Goal: Task Accomplishment & Management: Use online tool/utility

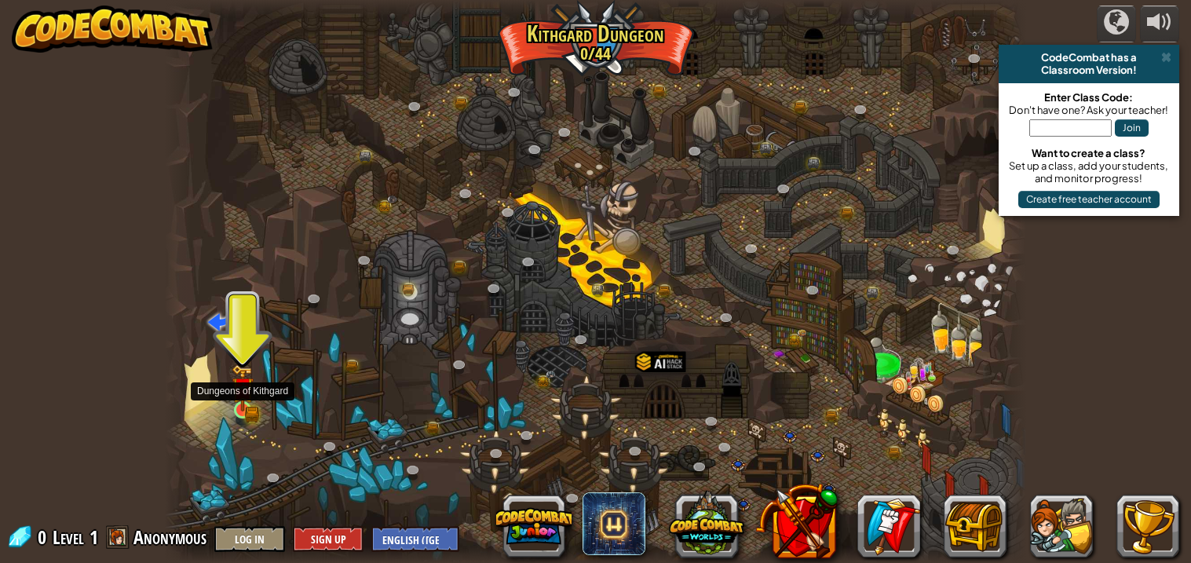
click at [249, 401] on div at bounding box center [242, 409] width 17 height 17
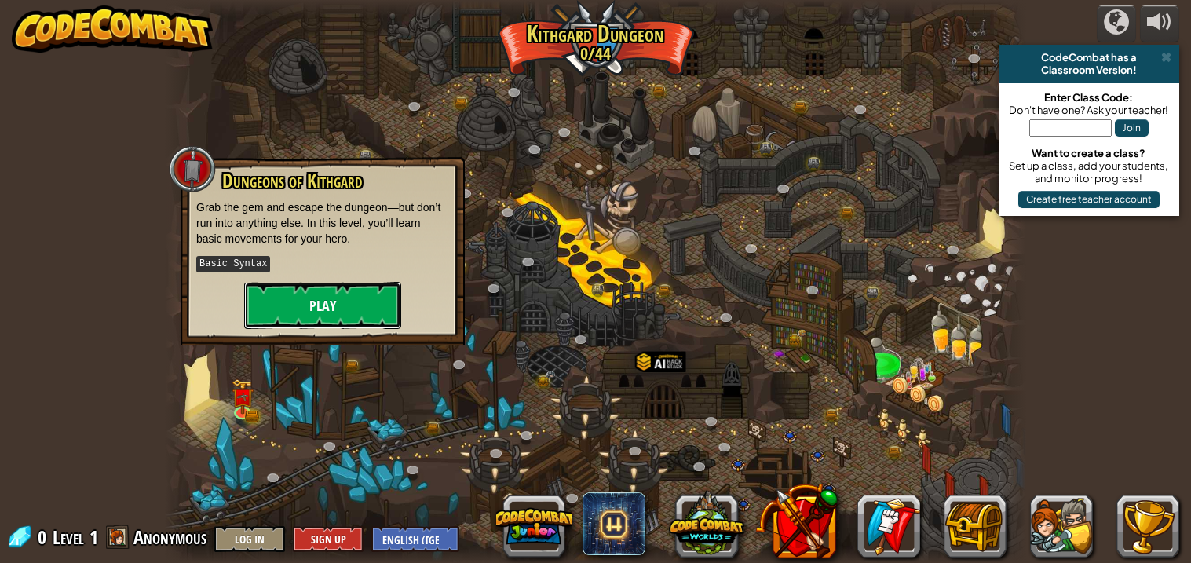
click at [298, 300] on button "Play" at bounding box center [322, 305] width 157 height 47
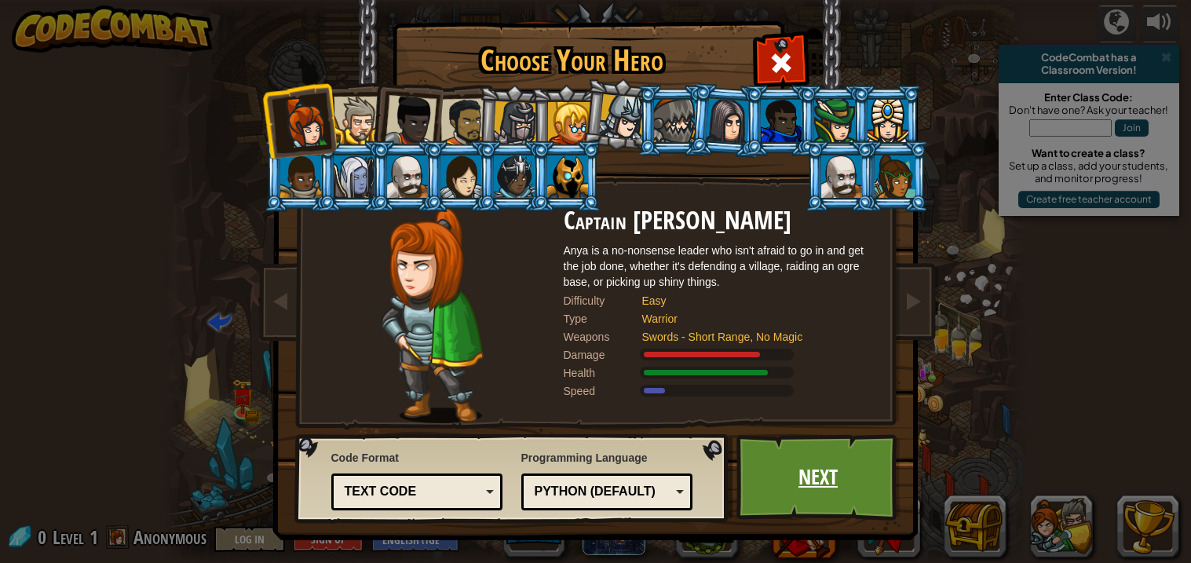
click at [809, 487] on link "Next" at bounding box center [818, 477] width 164 height 86
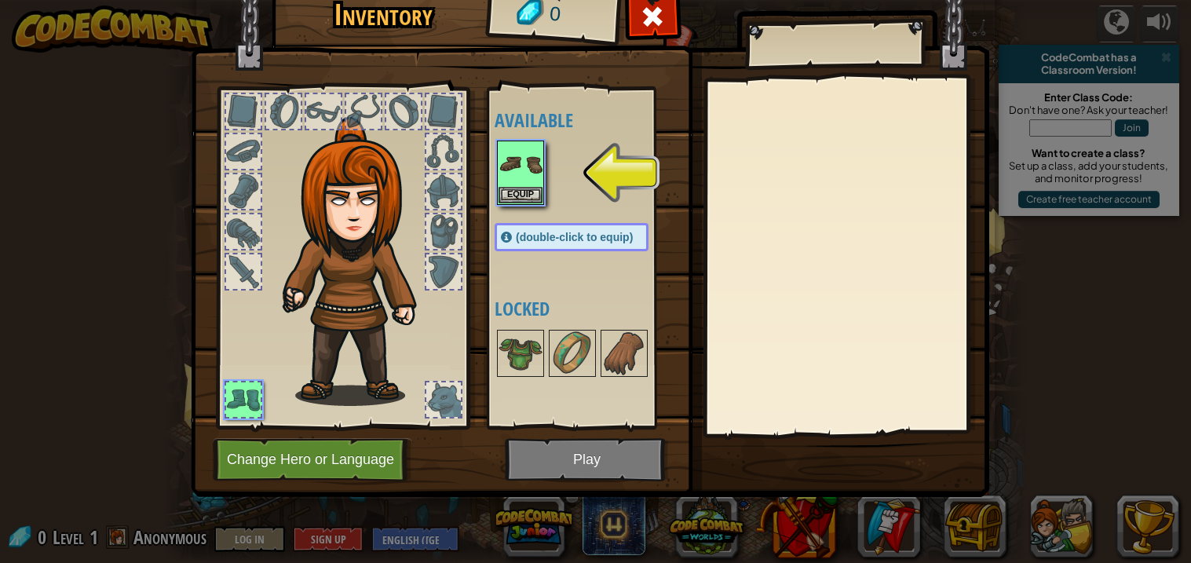
click at [533, 454] on img at bounding box center [590, 212] width 798 height 570
click at [524, 177] on img at bounding box center [520, 164] width 44 height 44
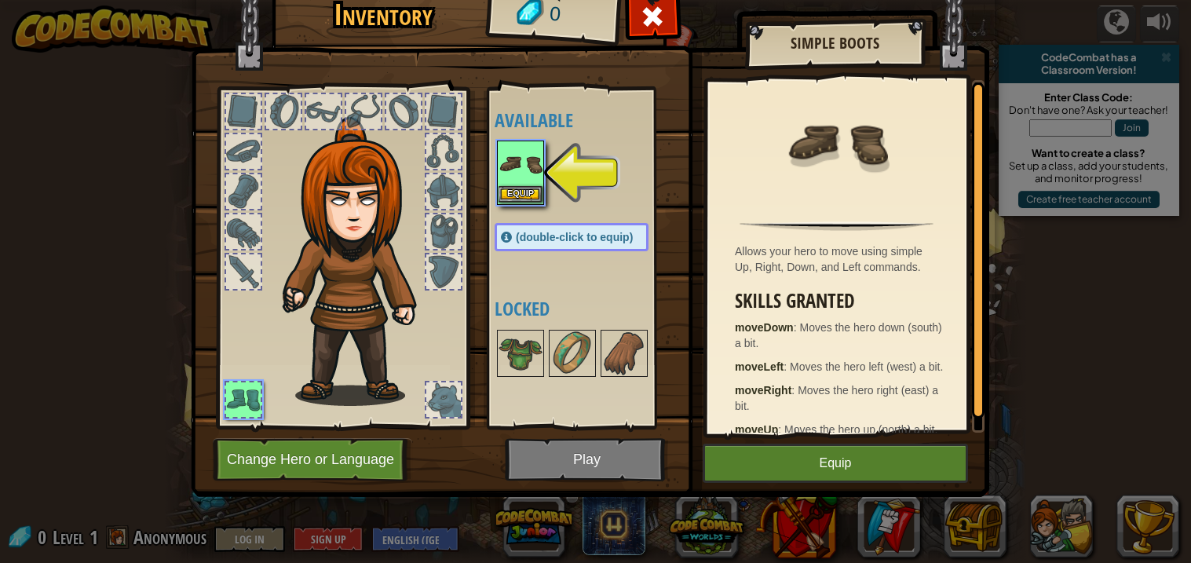
drag, startPoint x: 523, startPoint y: 208, endPoint x: 520, endPoint y: 193, distance: 15.4
click at [521, 197] on div "Available Equip (double-click to equip) Locked" at bounding box center [586, 257] width 185 height 327
click at [518, 189] on button "Equip" at bounding box center [520, 194] width 44 height 16
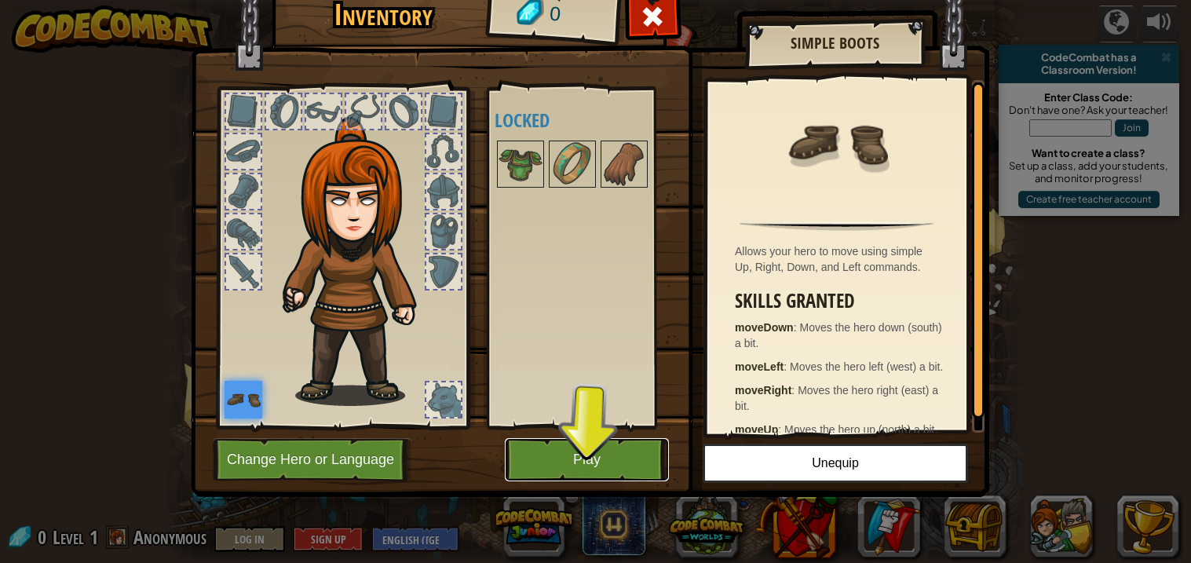
click at [590, 458] on button "Play" at bounding box center [587, 459] width 164 height 43
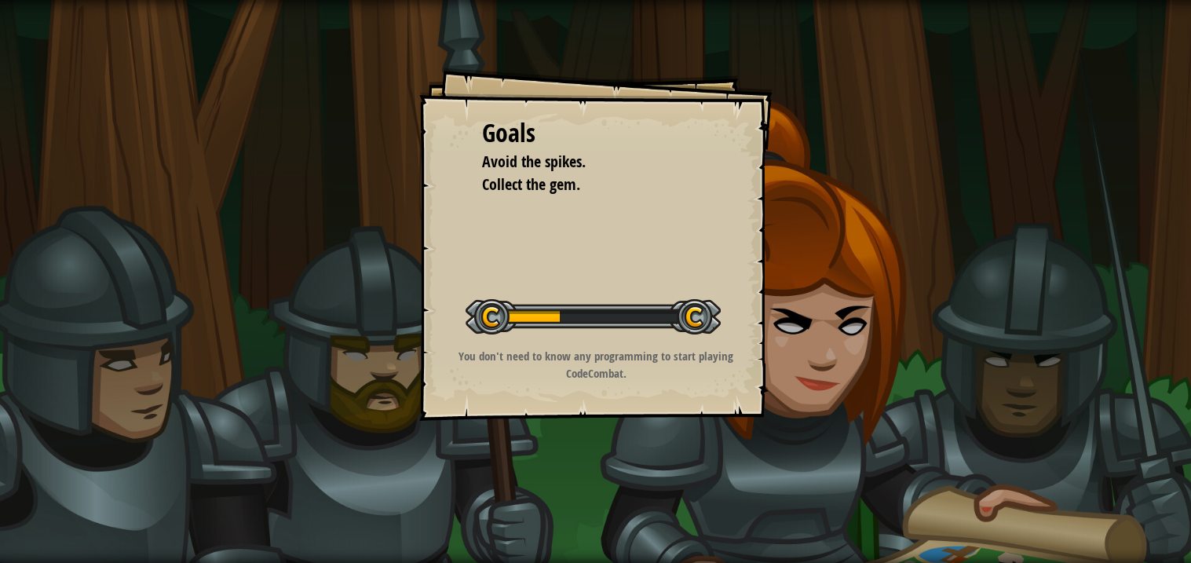
click at [614, 320] on div at bounding box center [592, 316] width 255 height 35
drag, startPoint x: 615, startPoint y: 319, endPoint x: 651, endPoint y: 308, distance: 38.0
click at [651, 308] on div at bounding box center [592, 316] width 255 height 35
drag, startPoint x: 651, startPoint y: 308, endPoint x: 610, endPoint y: 308, distance: 40.8
click at [0, 0] on button "Start Level" at bounding box center [0, 0] width 0 height 0
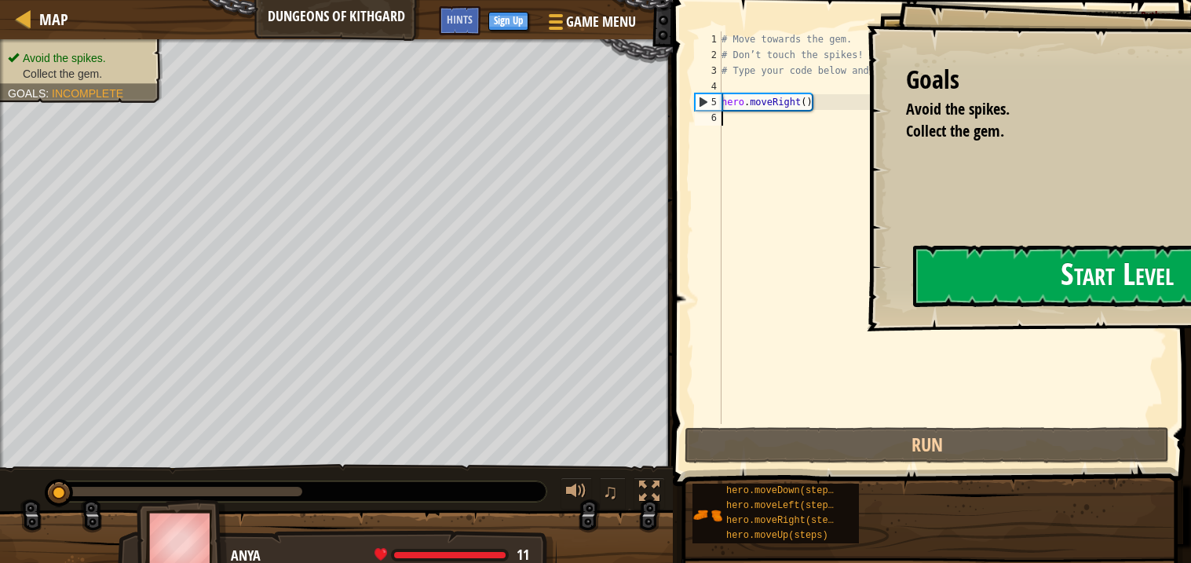
click at [913, 304] on button "Start Level" at bounding box center [1116, 276] width 407 height 62
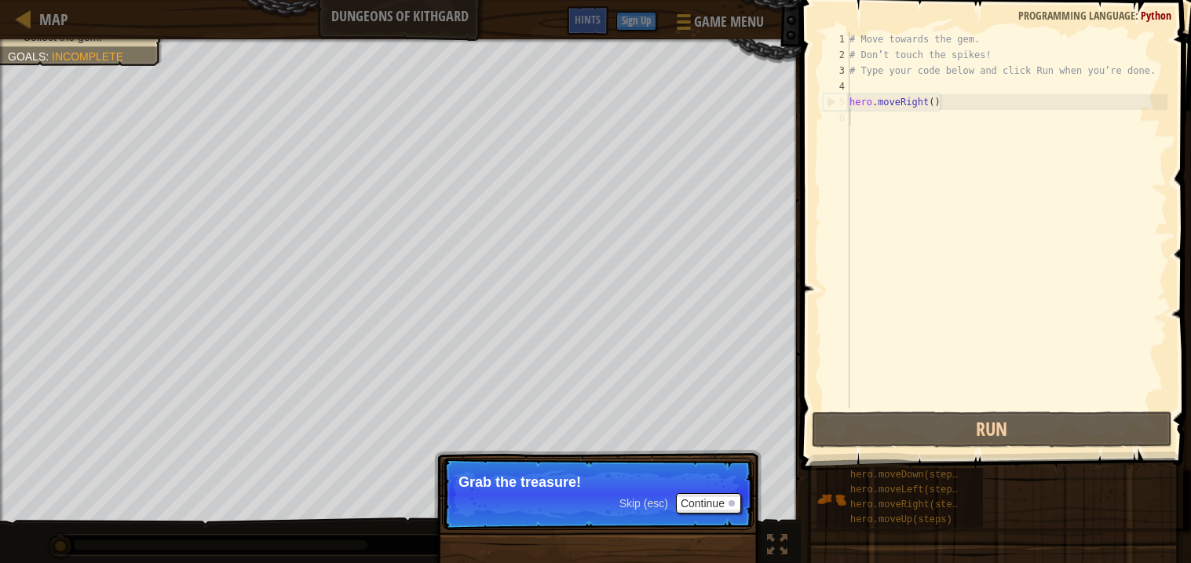
type textarea "hero.moveRight()"
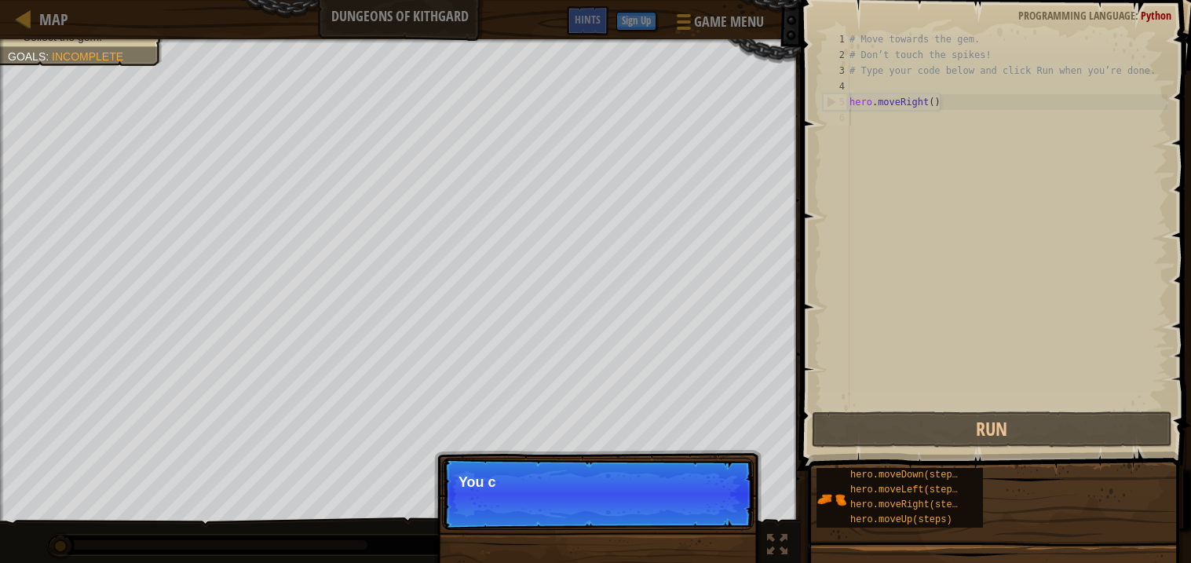
type textarea "hero.moveRight()"
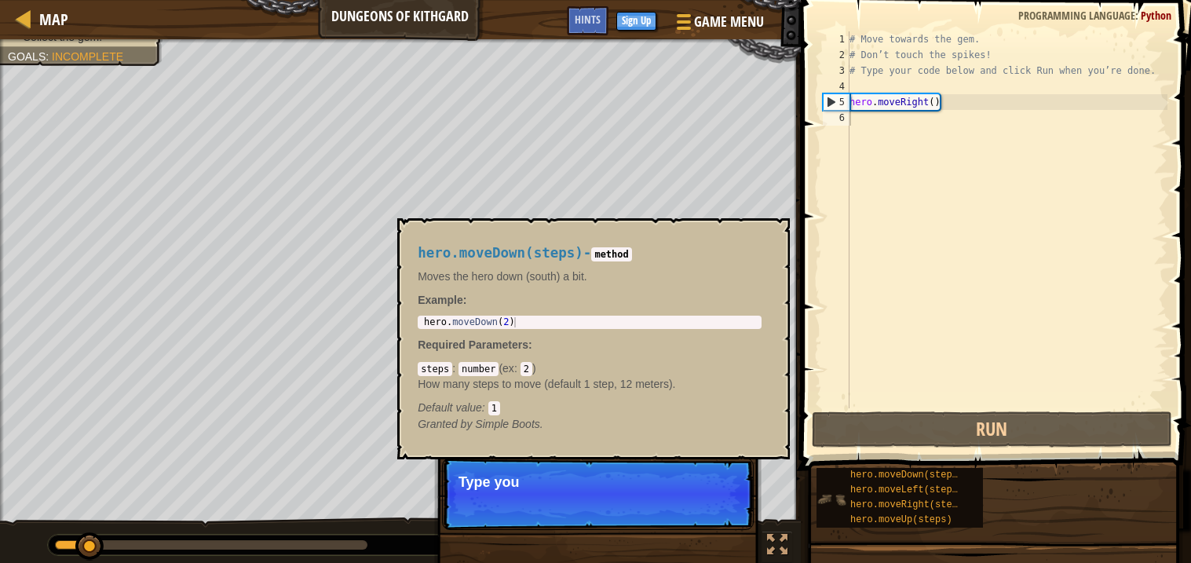
click at [839, 490] on img at bounding box center [831, 499] width 30 height 30
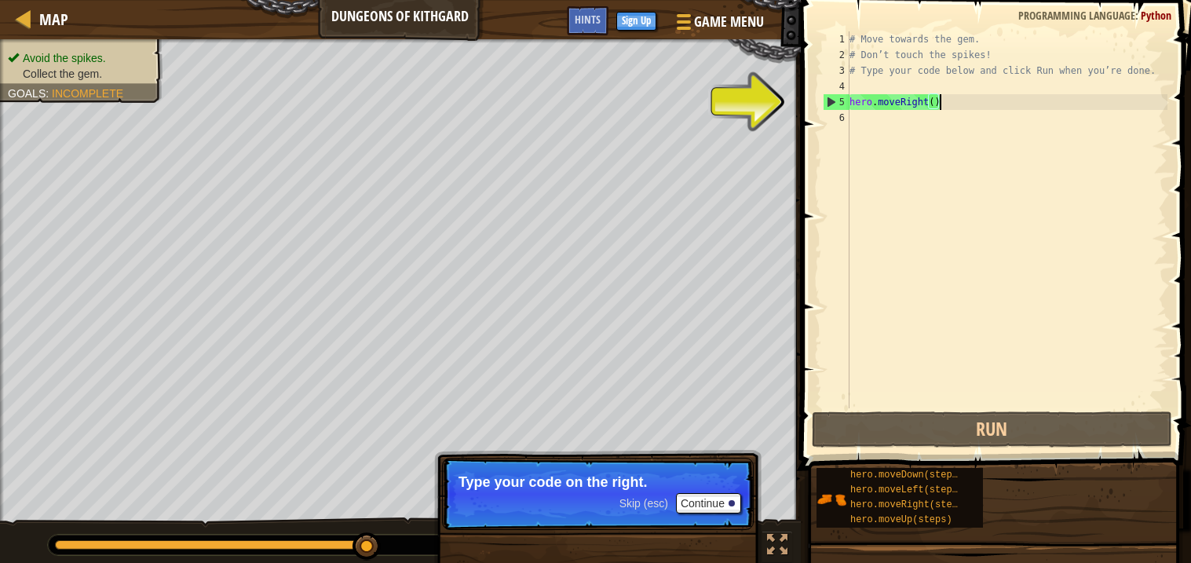
click at [892, 106] on div "# Move towards the gem. # Don’t touch the spikes! # Type your code below and cl…" at bounding box center [1006, 235] width 321 height 408
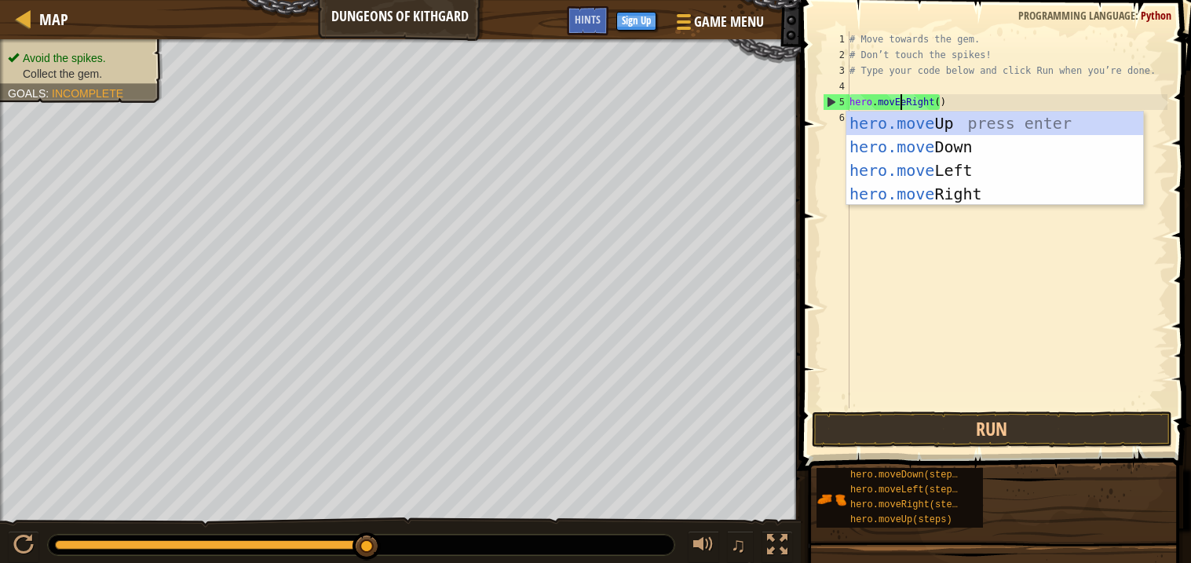
scroll to position [6, 3]
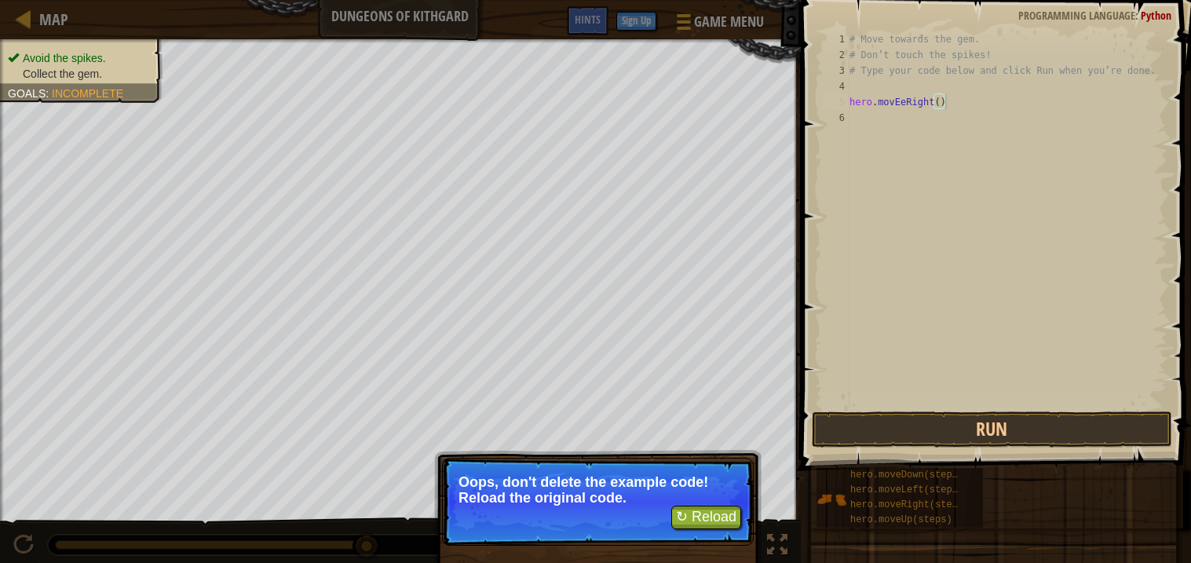
click at [966, 103] on div "# Move towards the gem. # Don’t touch the spikes! # Type your code below and cl…" at bounding box center [1006, 235] width 321 height 408
type textarea "hero.movEeRight()"
click at [918, 439] on button "Run" at bounding box center [991, 429] width 360 height 36
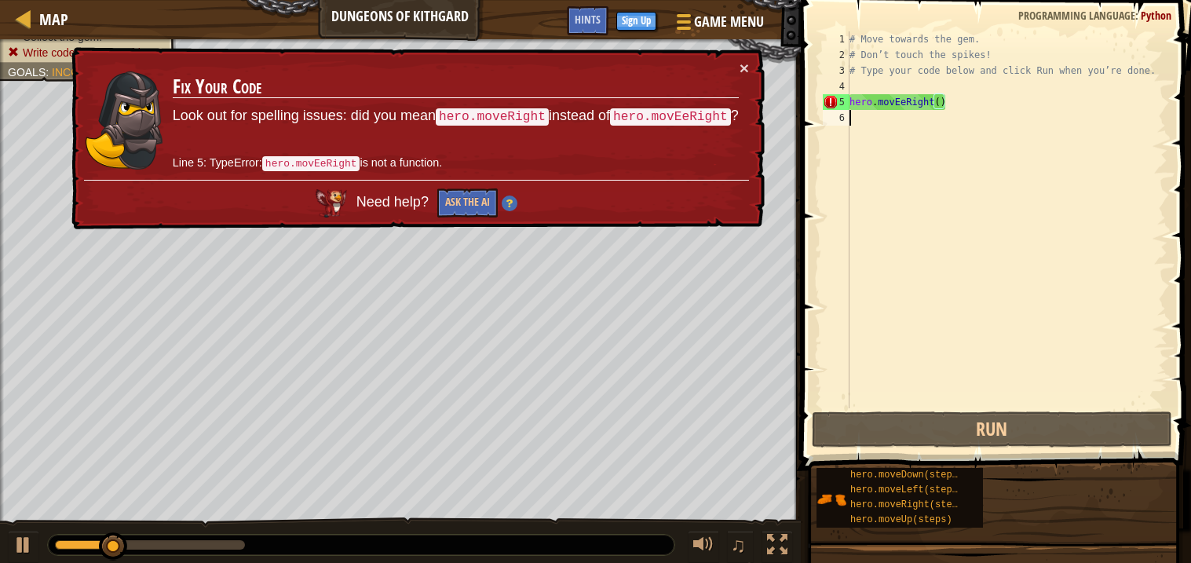
scroll to position [6, 0]
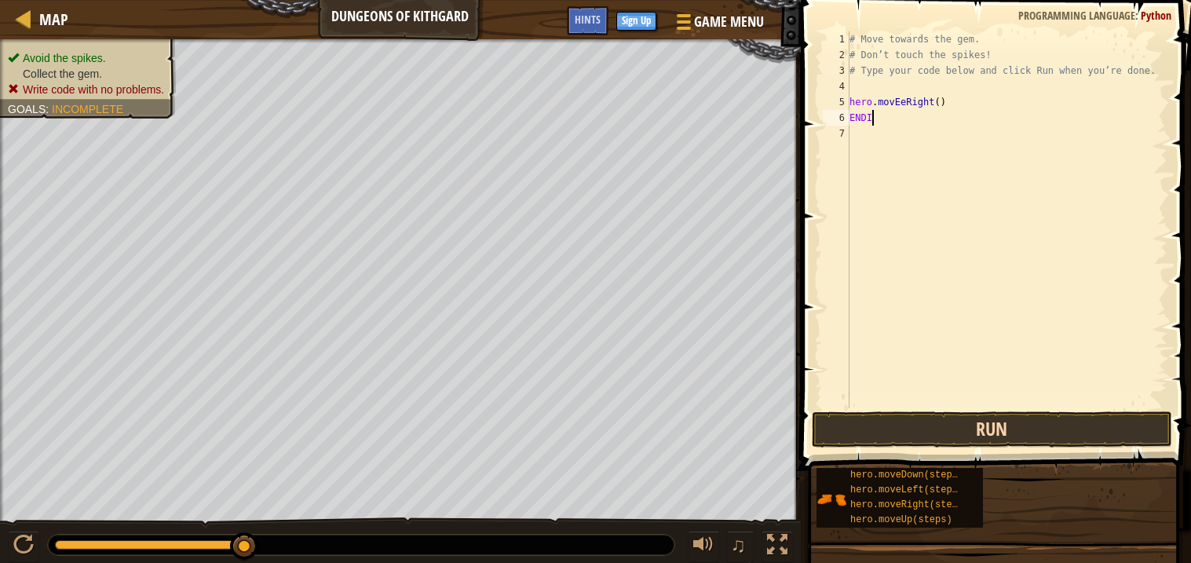
type textarea "ENDIN"
drag, startPoint x: 873, startPoint y: 439, endPoint x: 871, endPoint y: 422, distance: 16.6
click at [873, 439] on button "Run" at bounding box center [991, 429] width 360 height 36
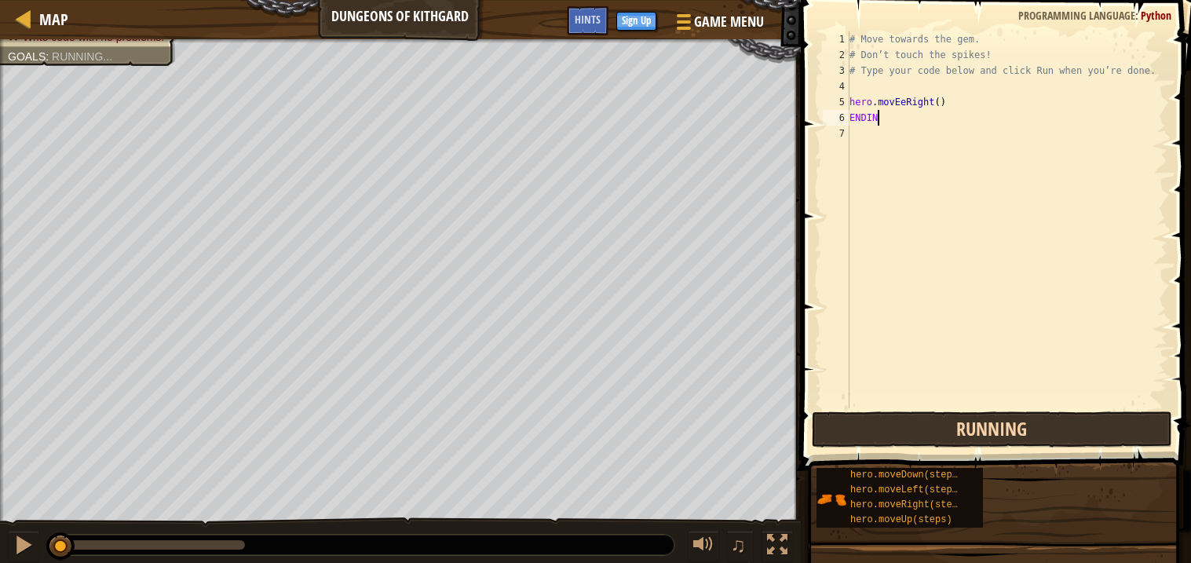
click at [872, 421] on button "Running" at bounding box center [991, 429] width 360 height 36
type textarea "ENDINKOP"
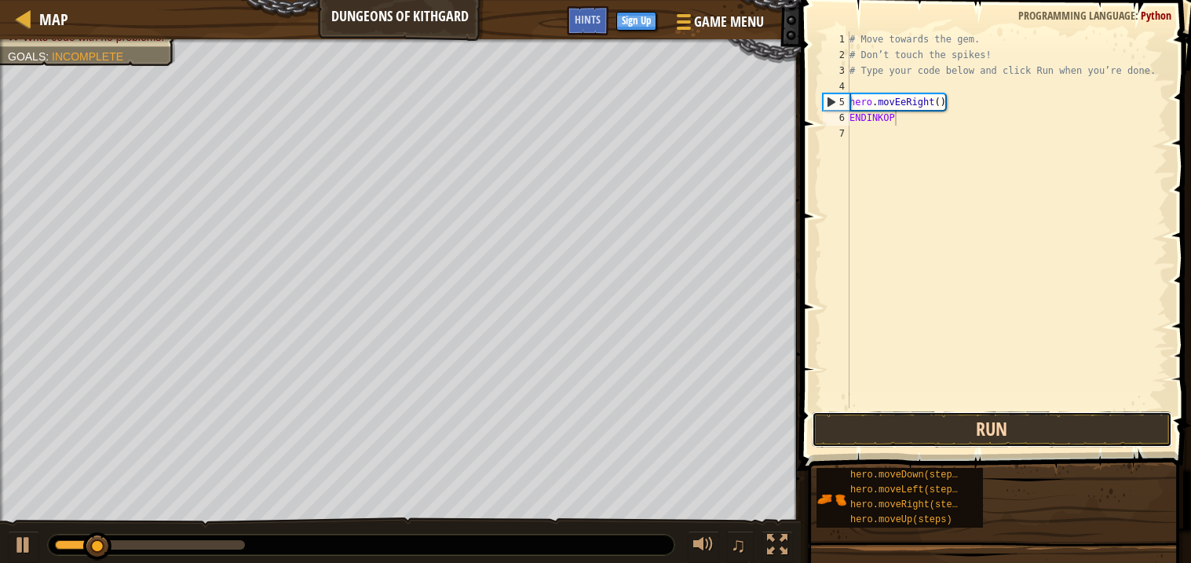
click at [879, 415] on button "Run" at bounding box center [991, 429] width 360 height 36
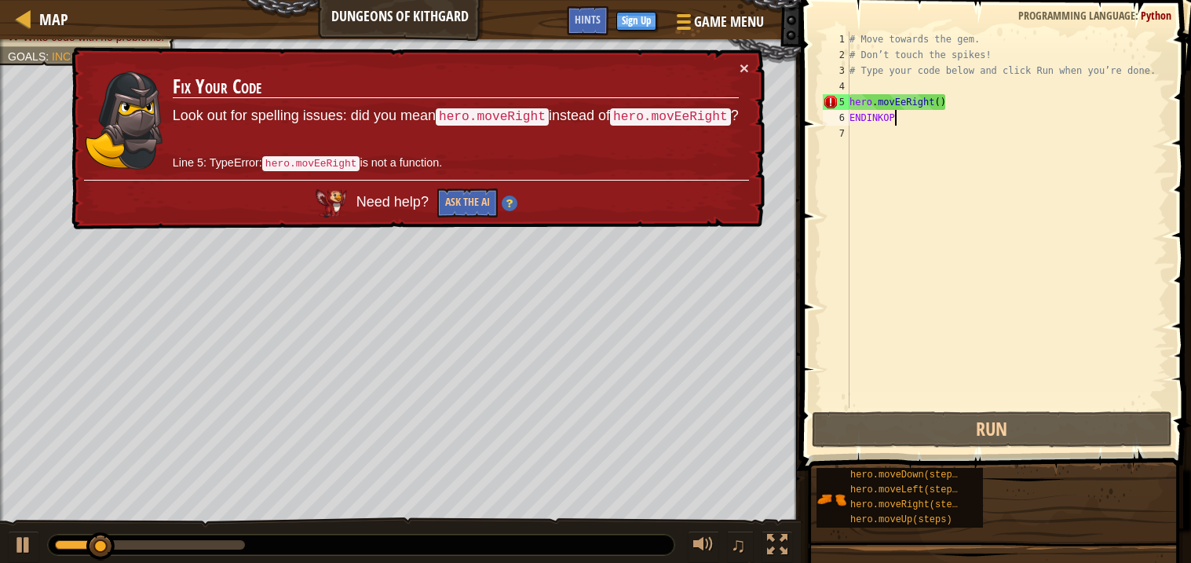
scroll to position [6, 0]
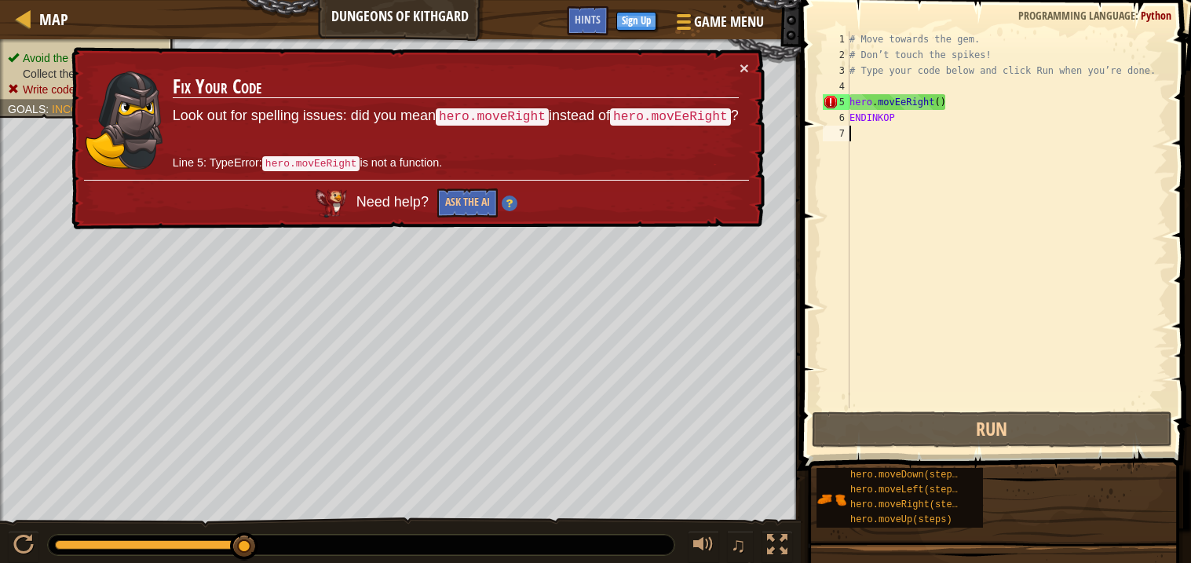
type textarea "ENDINKOP"
type textarea "C"
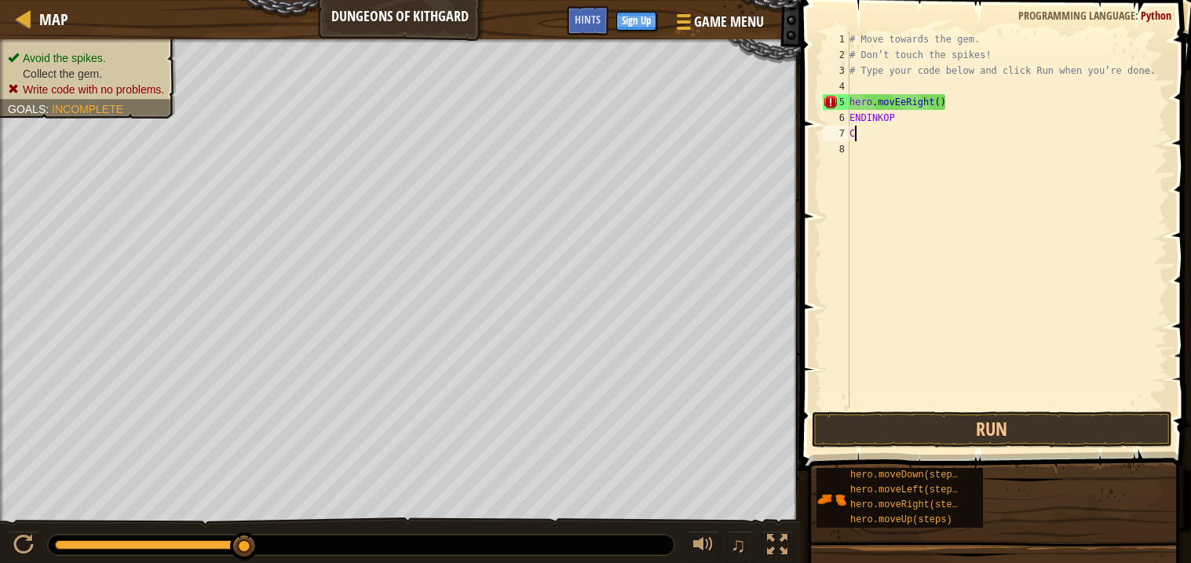
type textarea "C"
